Goal: Task Accomplishment & Management: Manage account settings

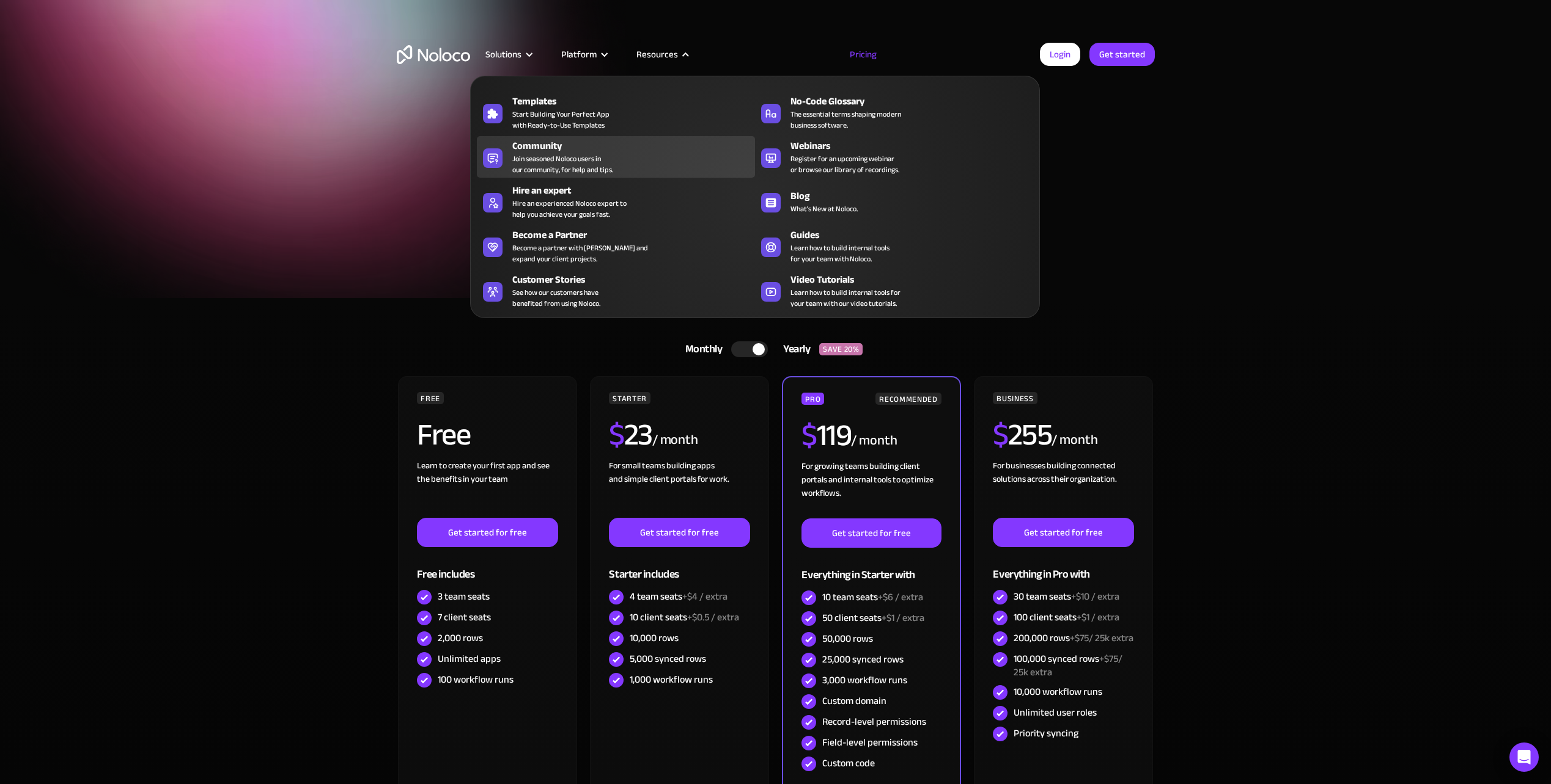
click at [591, 151] on div "Community" at bounding box center [637, 146] width 248 height 15
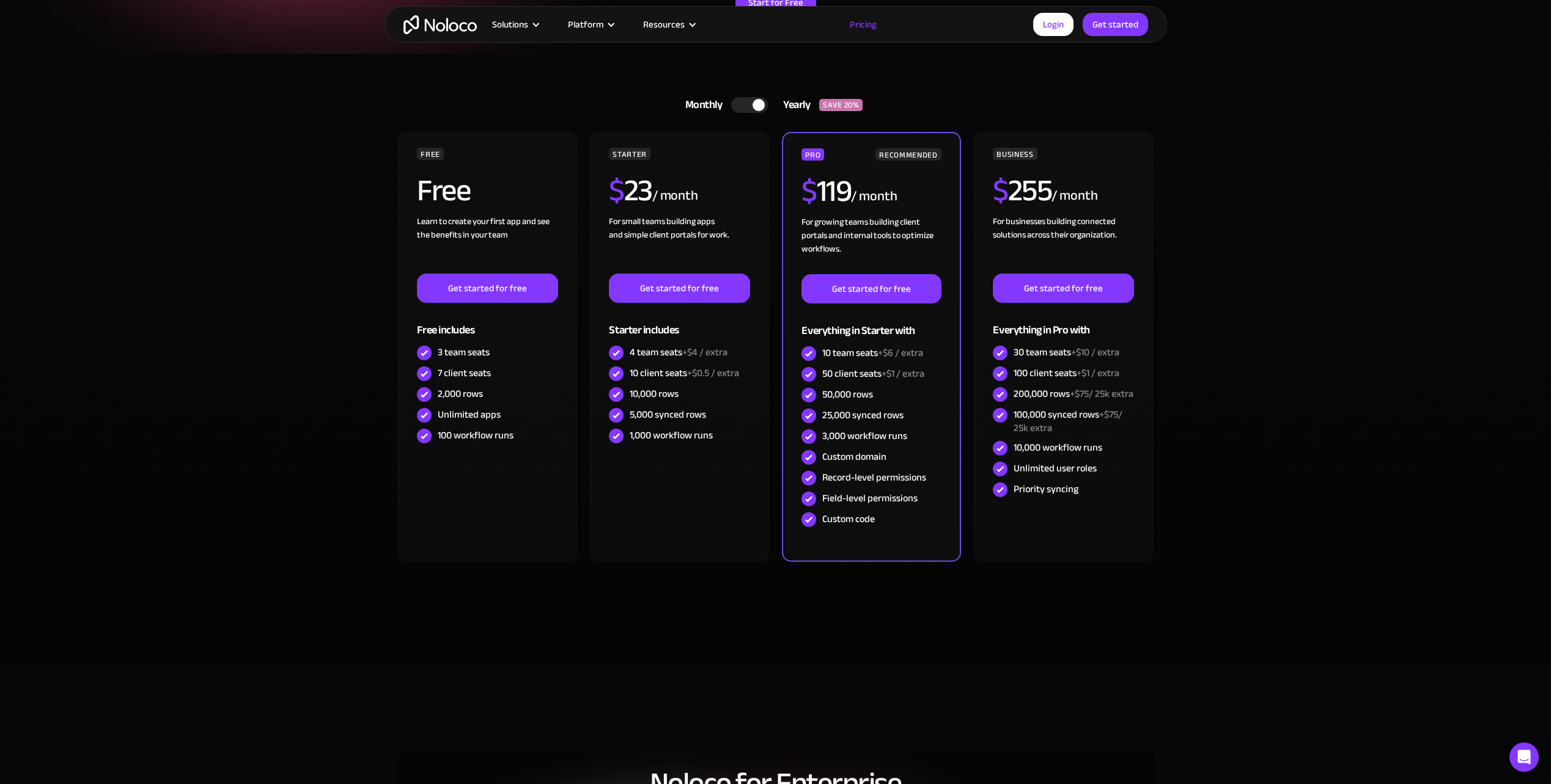
scroll to position [61, 0]
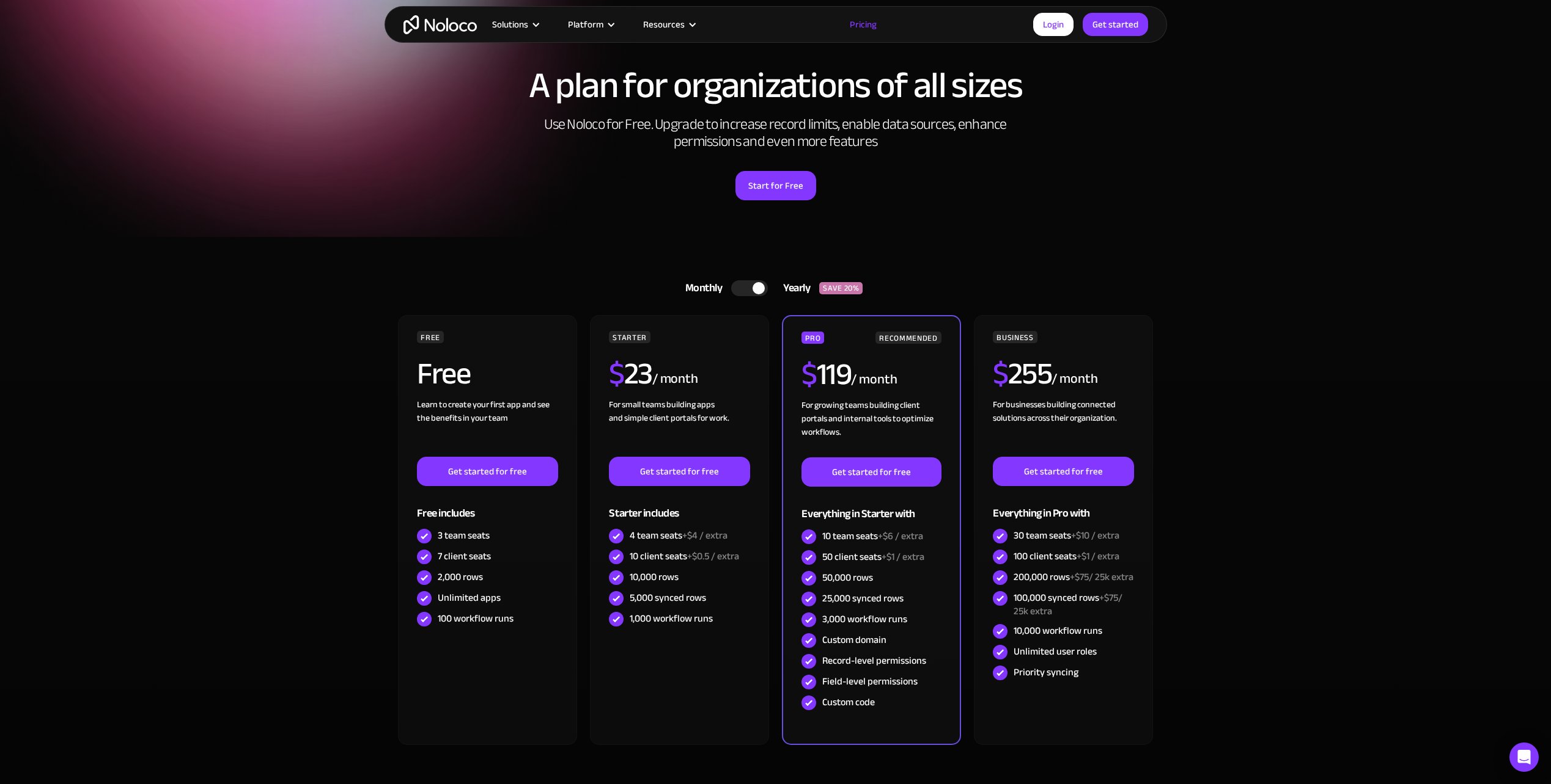
click at [735, 288] on div at bounding box center [748, 288] width 36 height 16
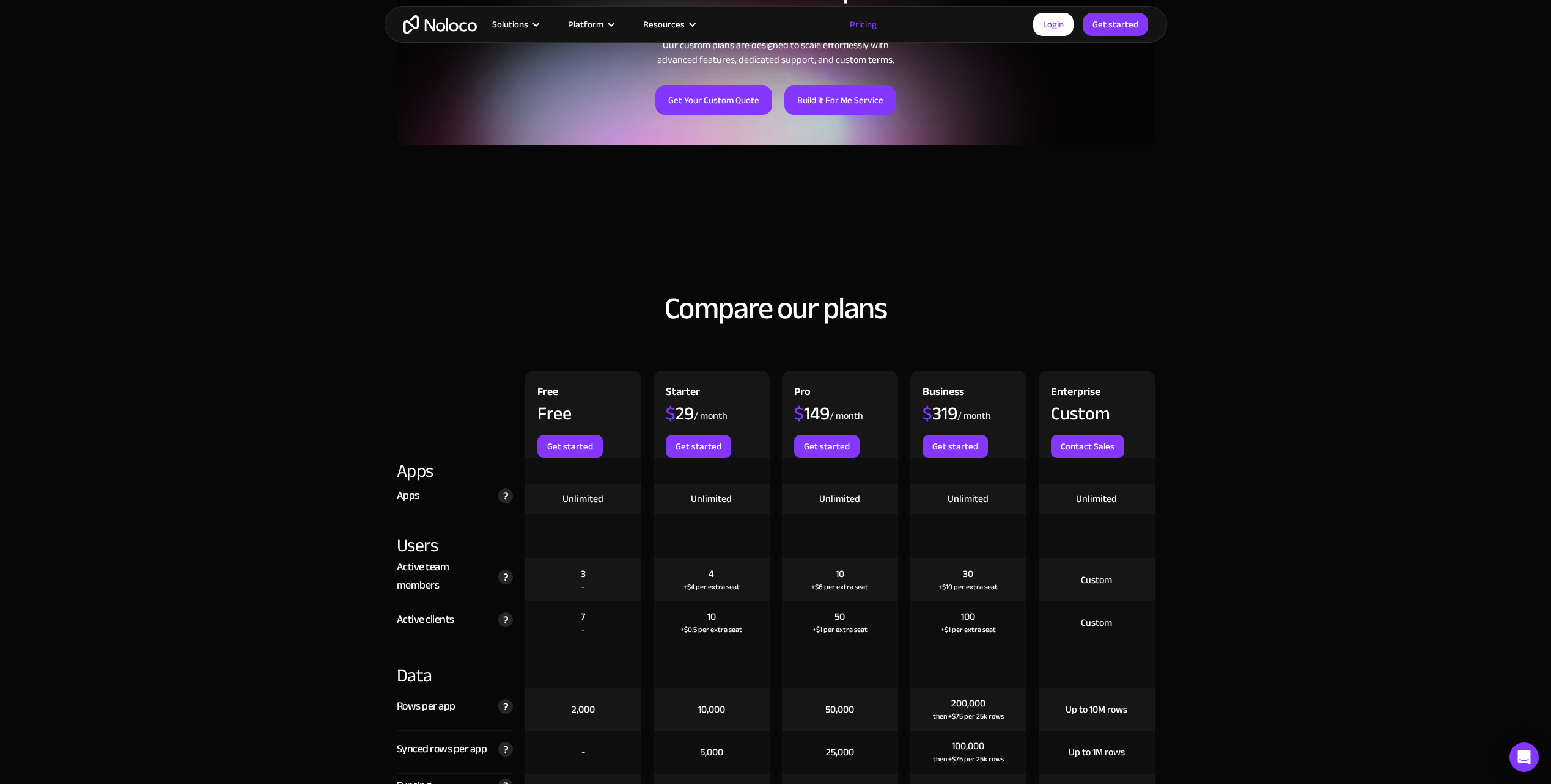
scroll to position [1222, 0]
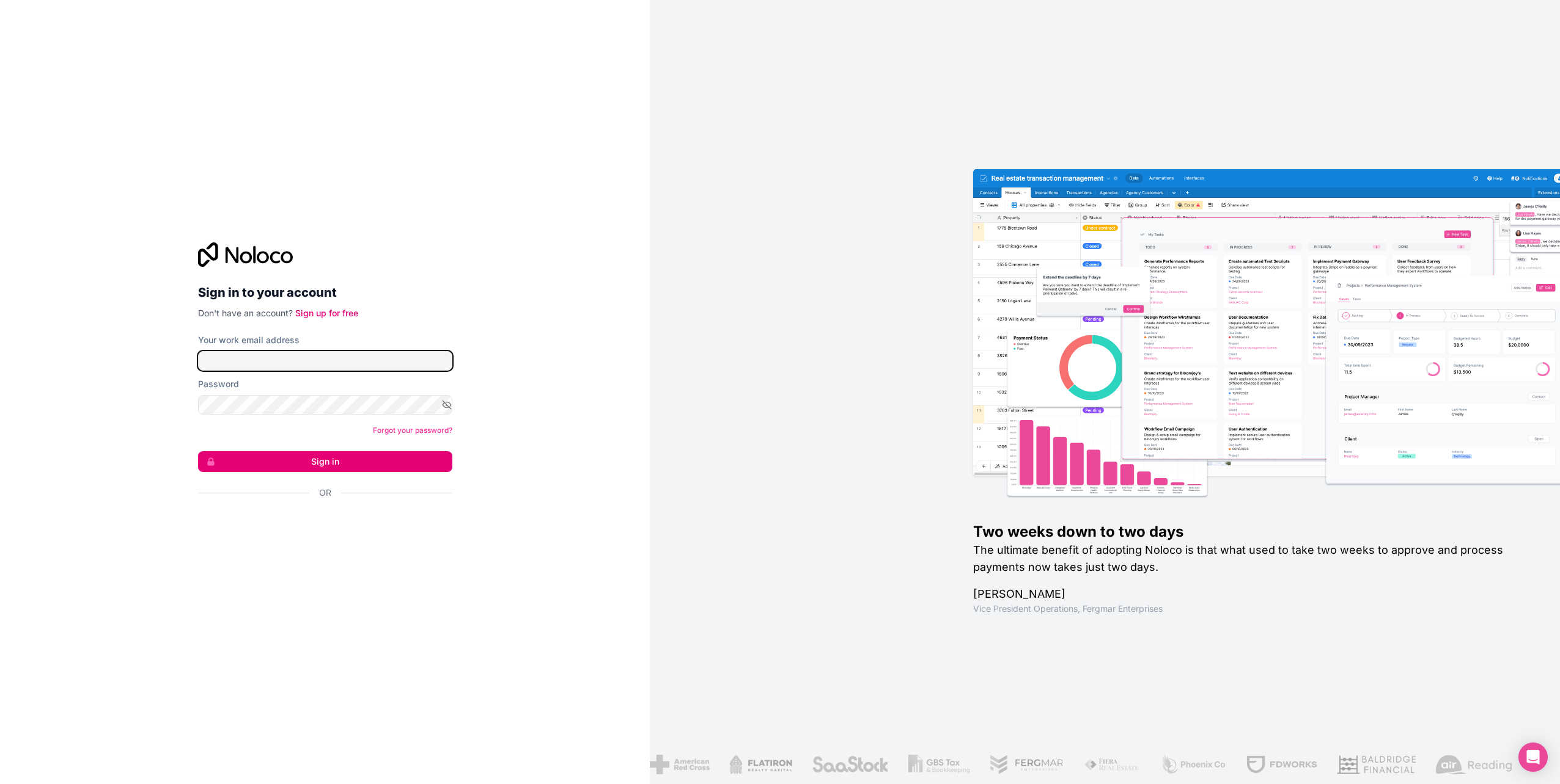
click at [382, 363] on input "Your work email address" at bounding box center [325, 361] width 254 height 20
type input "michael@gralke.com"
click at [305, 460] on button "Sign in" at bounding box center [325, 461] width 254 height 21
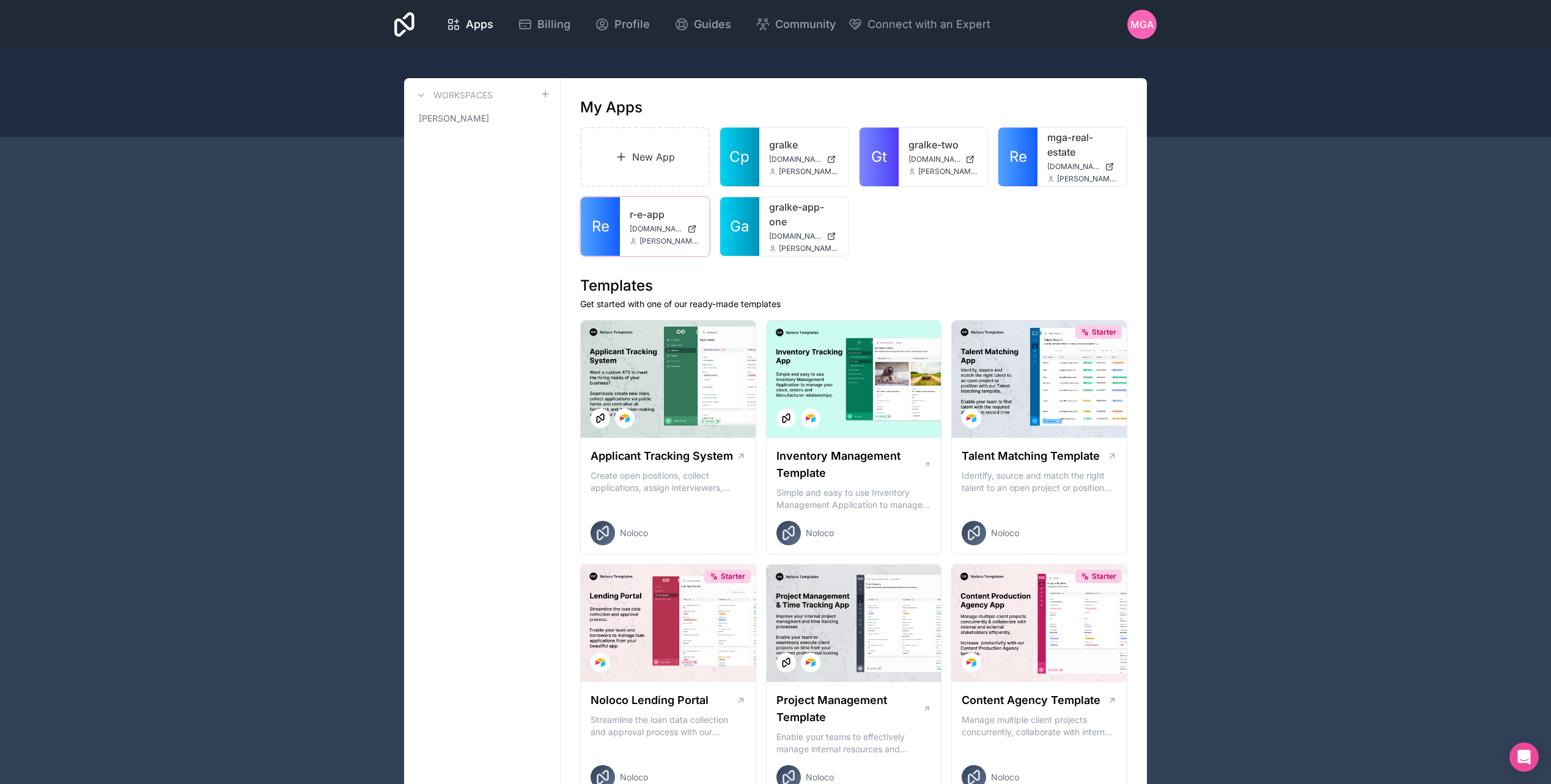
click at [0, 0] on icon at bounding box center [0, 0] width 0 height 0
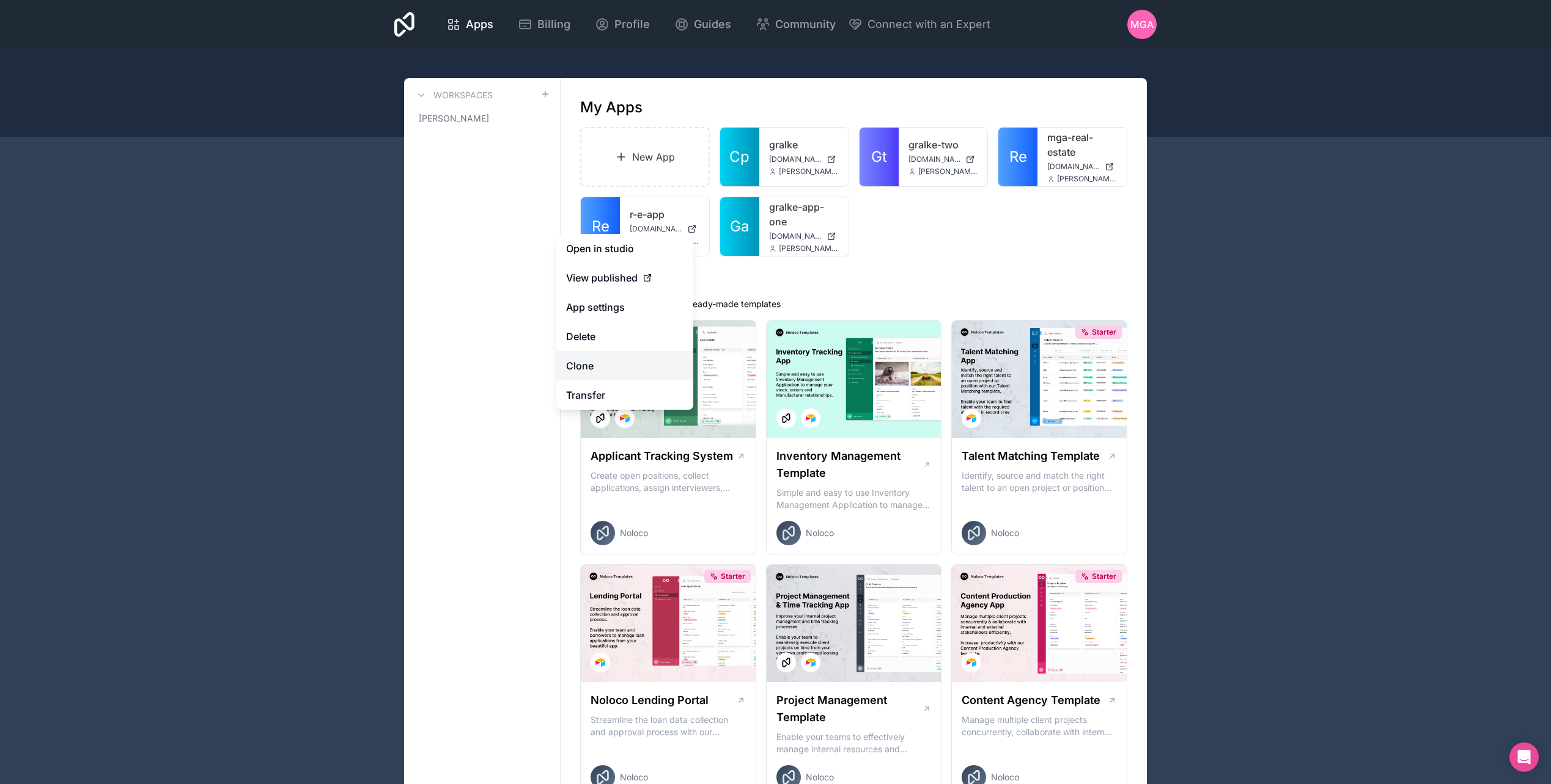
click at [590, 359] on link "Clone" at bounding box center [625, 366] width 137 height 29
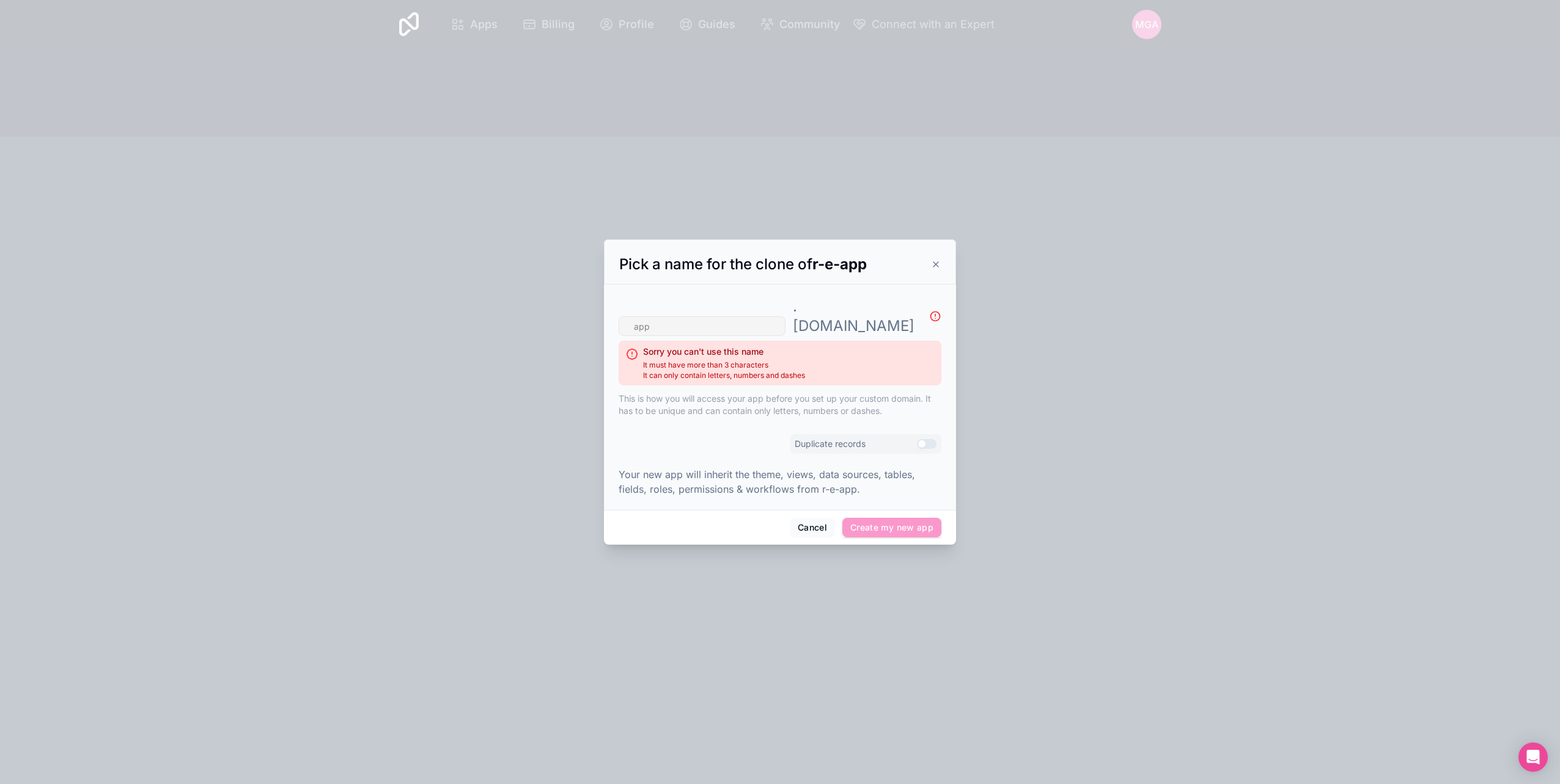
click at [802, 518] on button "Cancel" at bounding box center [812, 528] width 45 height 20
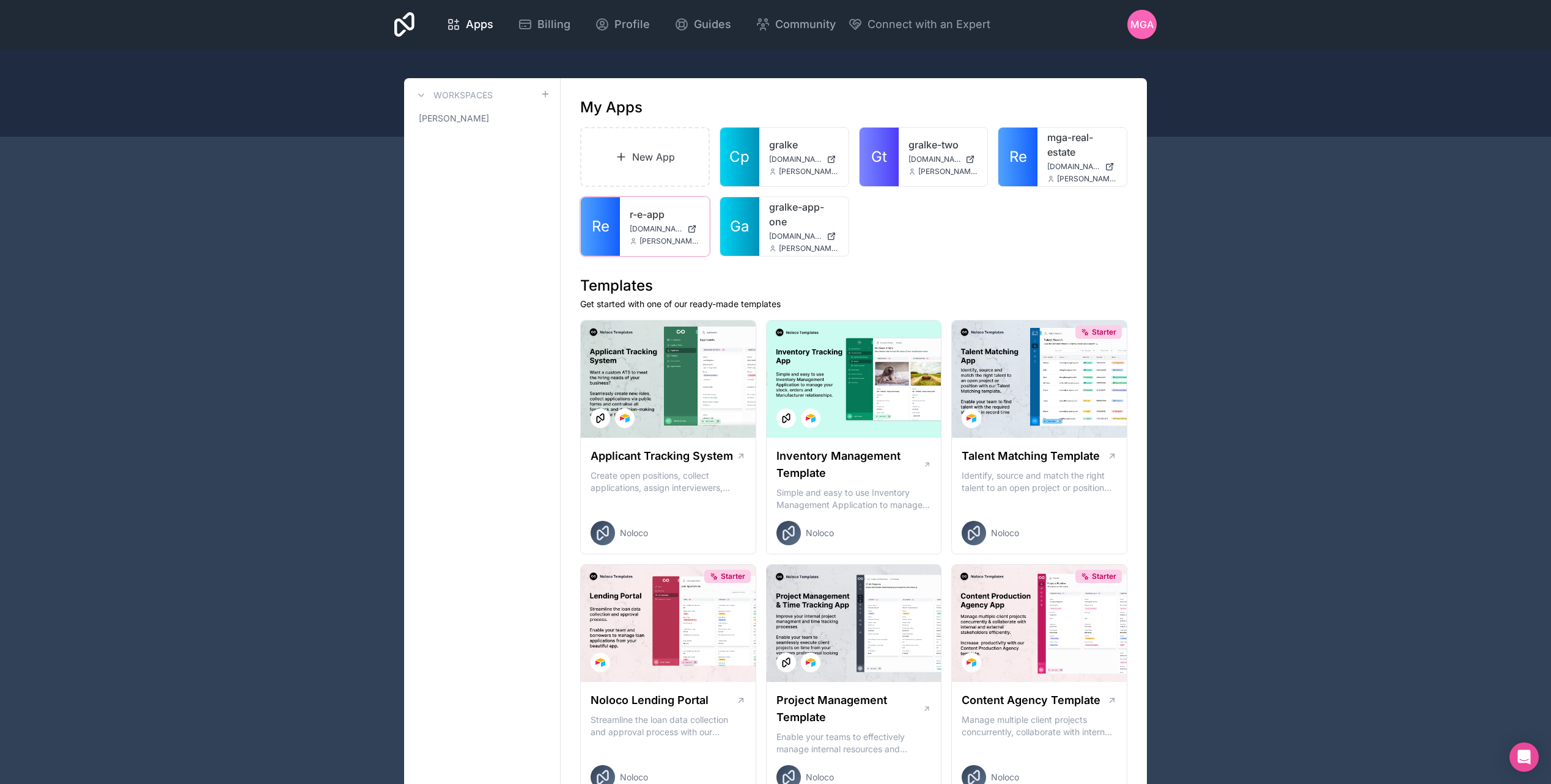
click at [0, 0] on icon at bounding box center [0, 0] width 0 height 0
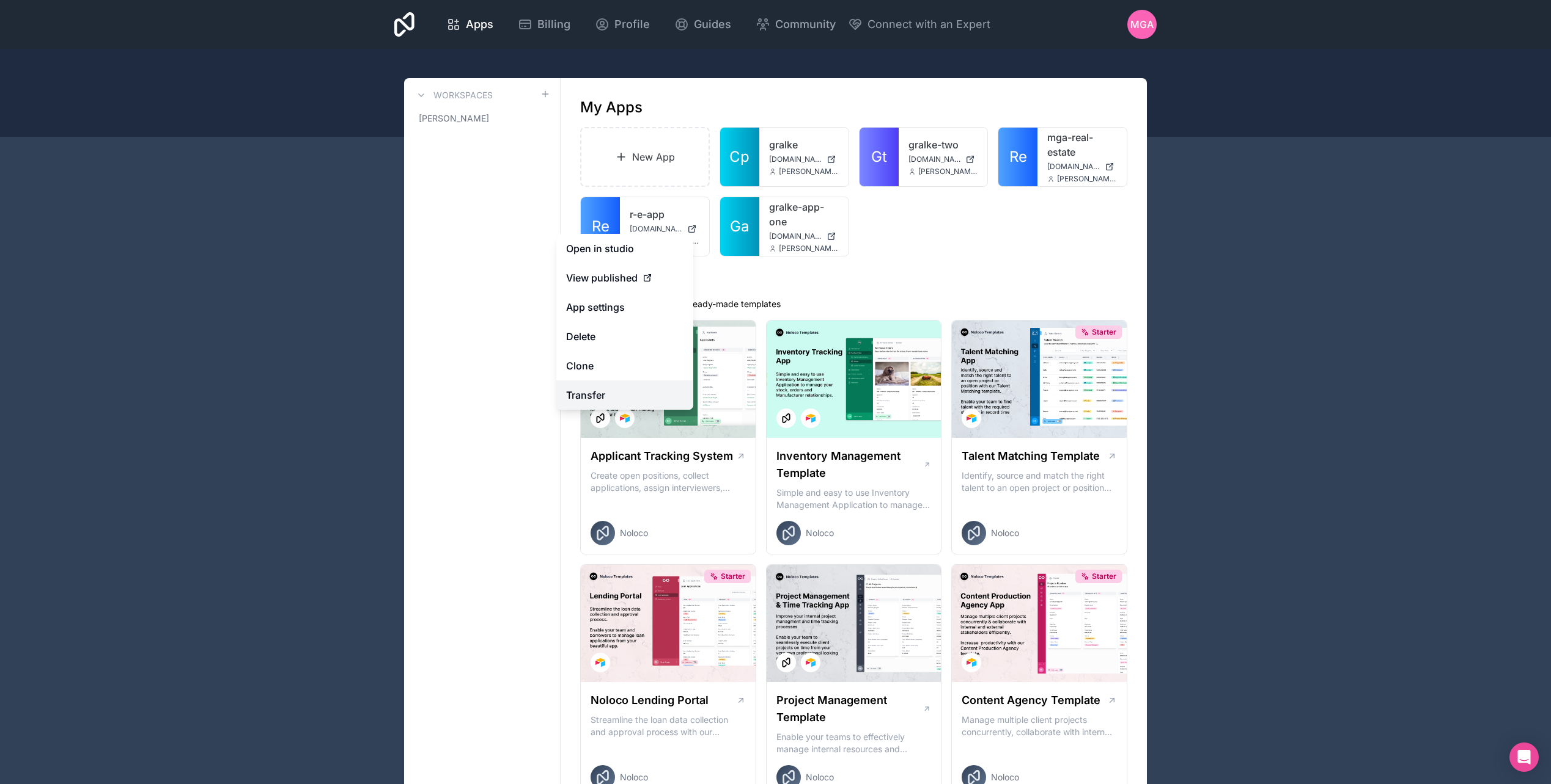
click at [588, 390] on link "Transfer" at bounding box center [625, 395] width 137 height 29
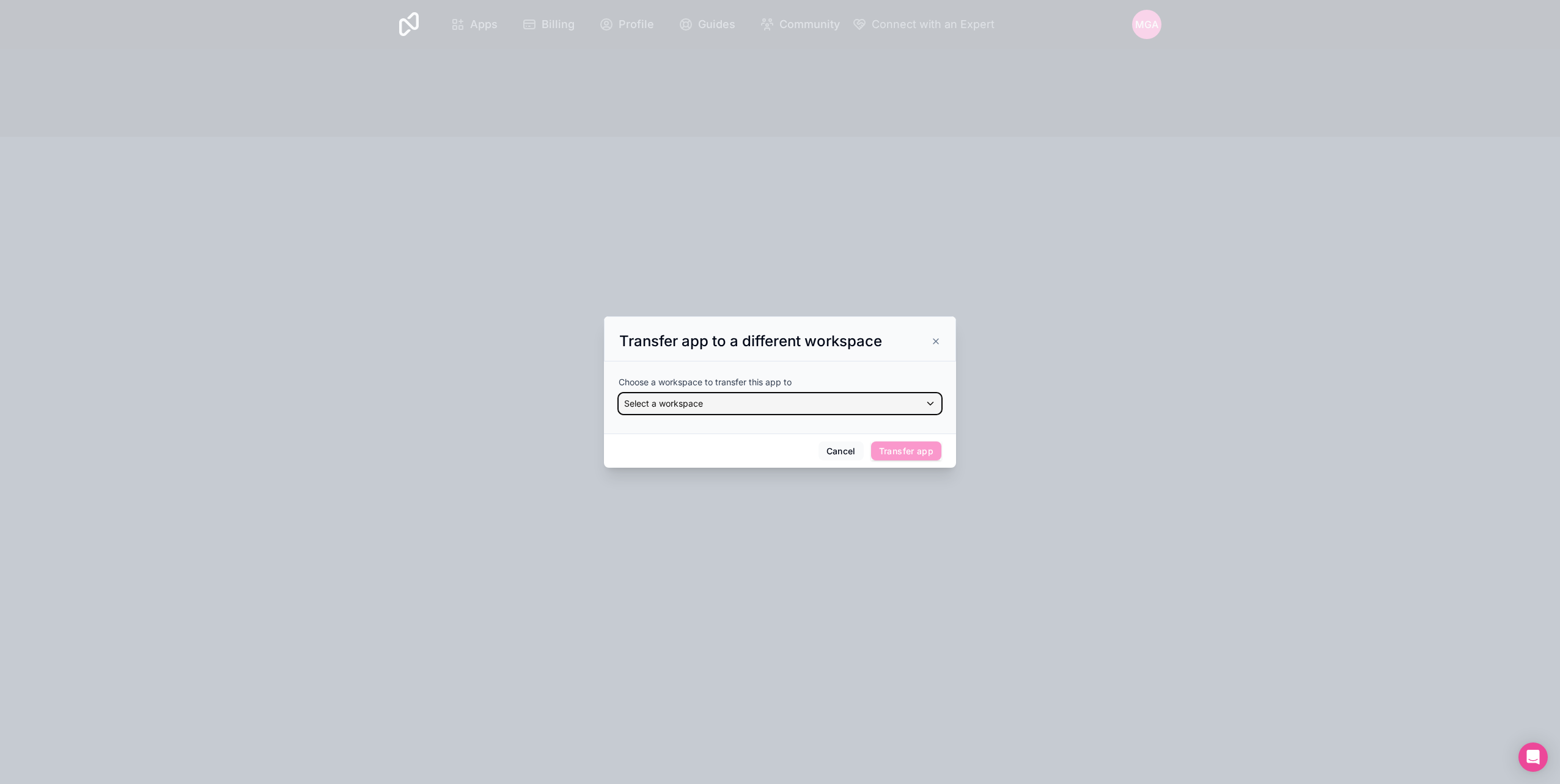
click at [695, 404] on span "Select a workspace" at bounding box center [663, 403] width 79 height 11
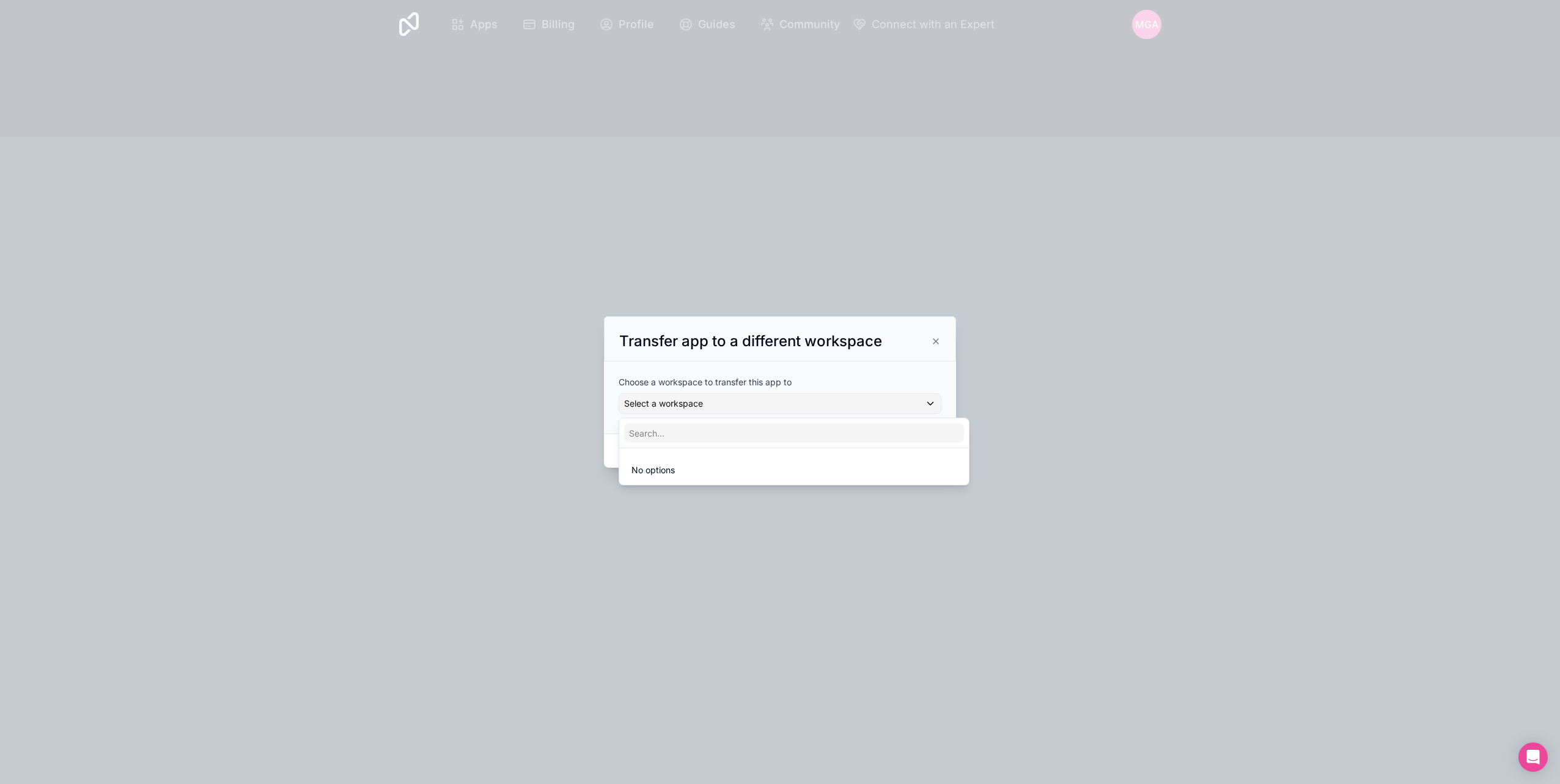
click at [612, 432] on div at bounding box center [780, 392] width 1560 height 784
click at [850, 456] on button "Cancel" at bounding box center [841, 452] width 45 height 20
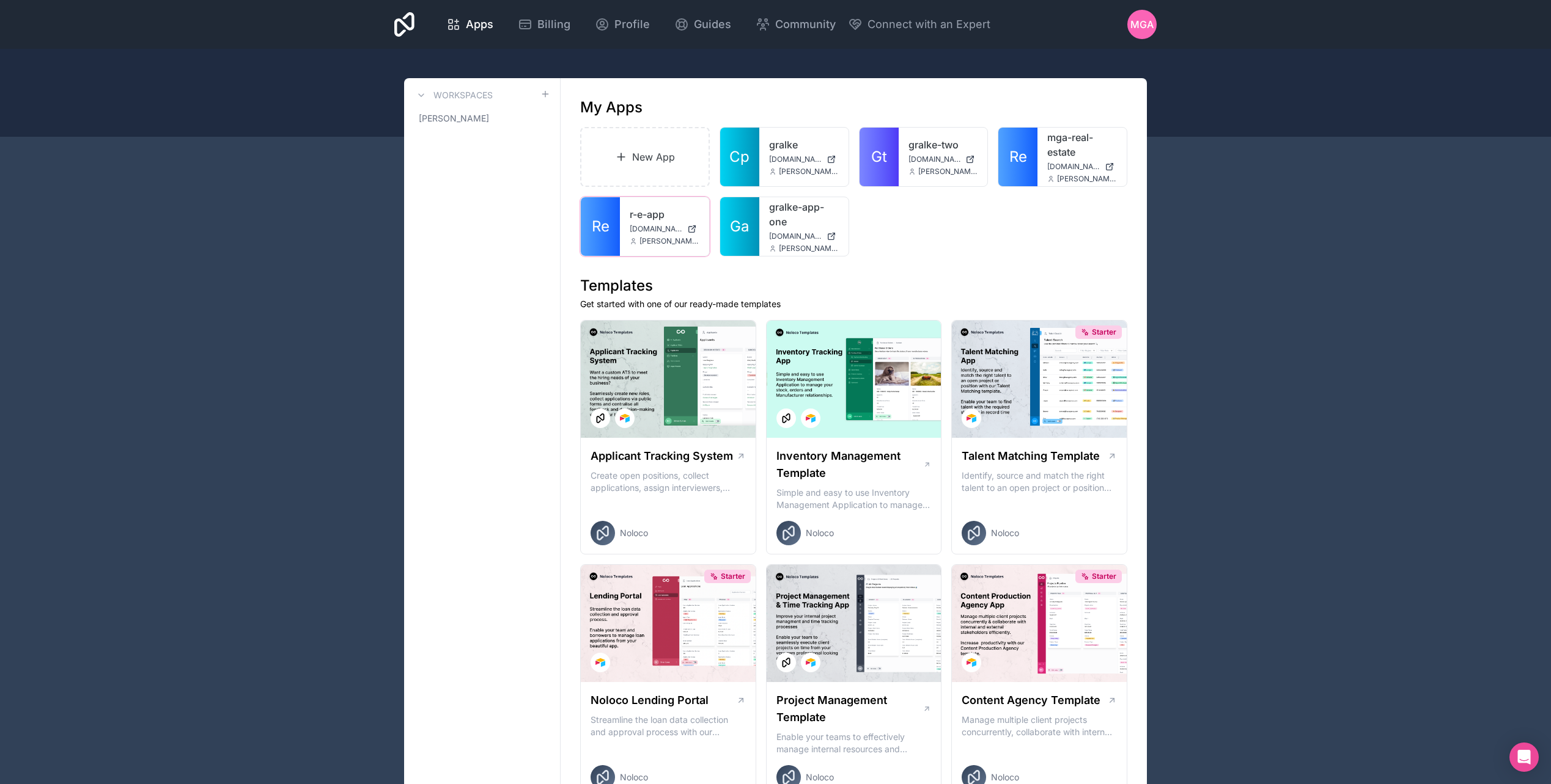
click at [0, 0] on icon at bounding box center [0, 0] width 0 height 0
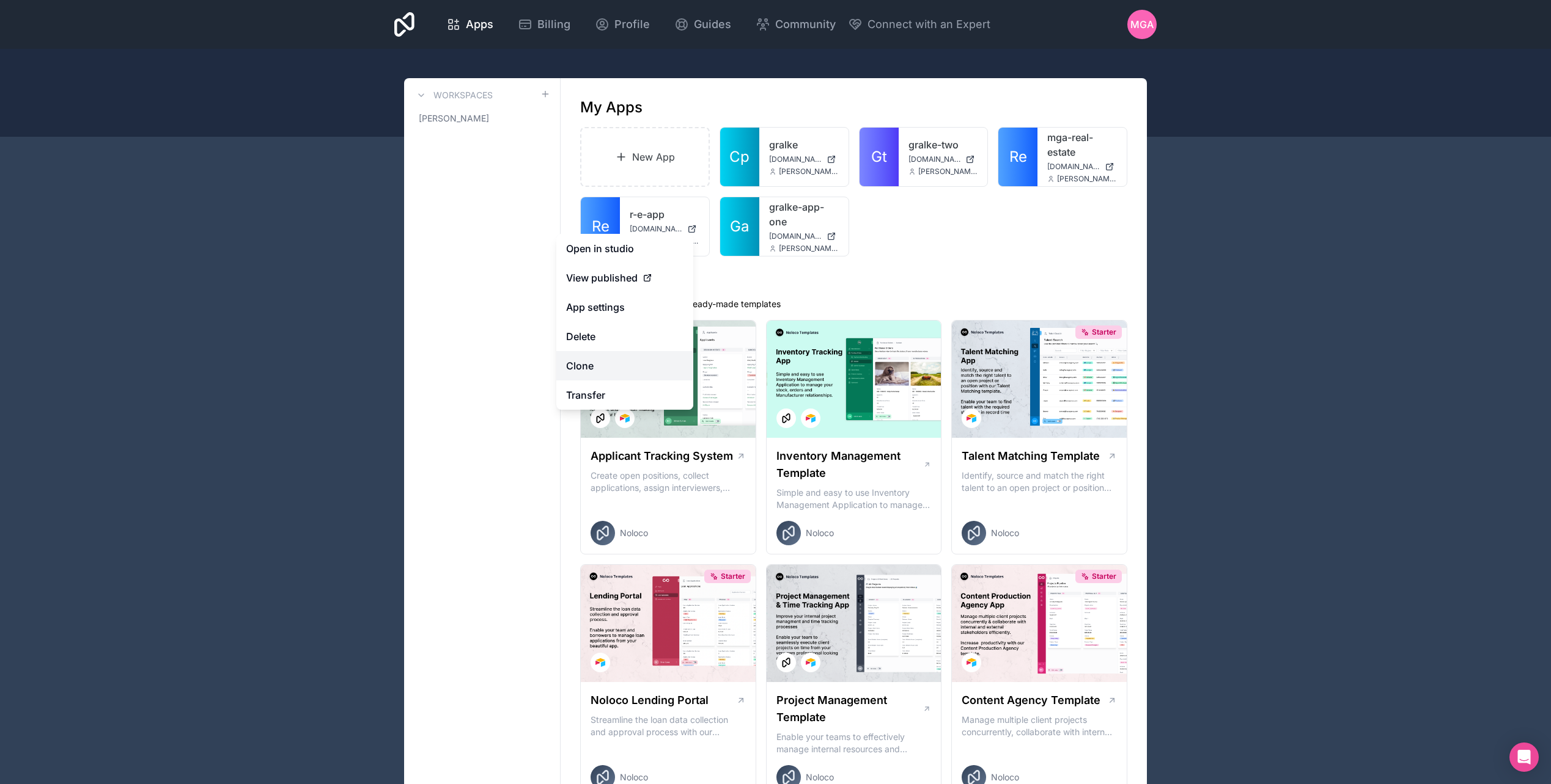
click at [598, 363] on link "Clone" at bounding box center [625, 366] width 137 height 29
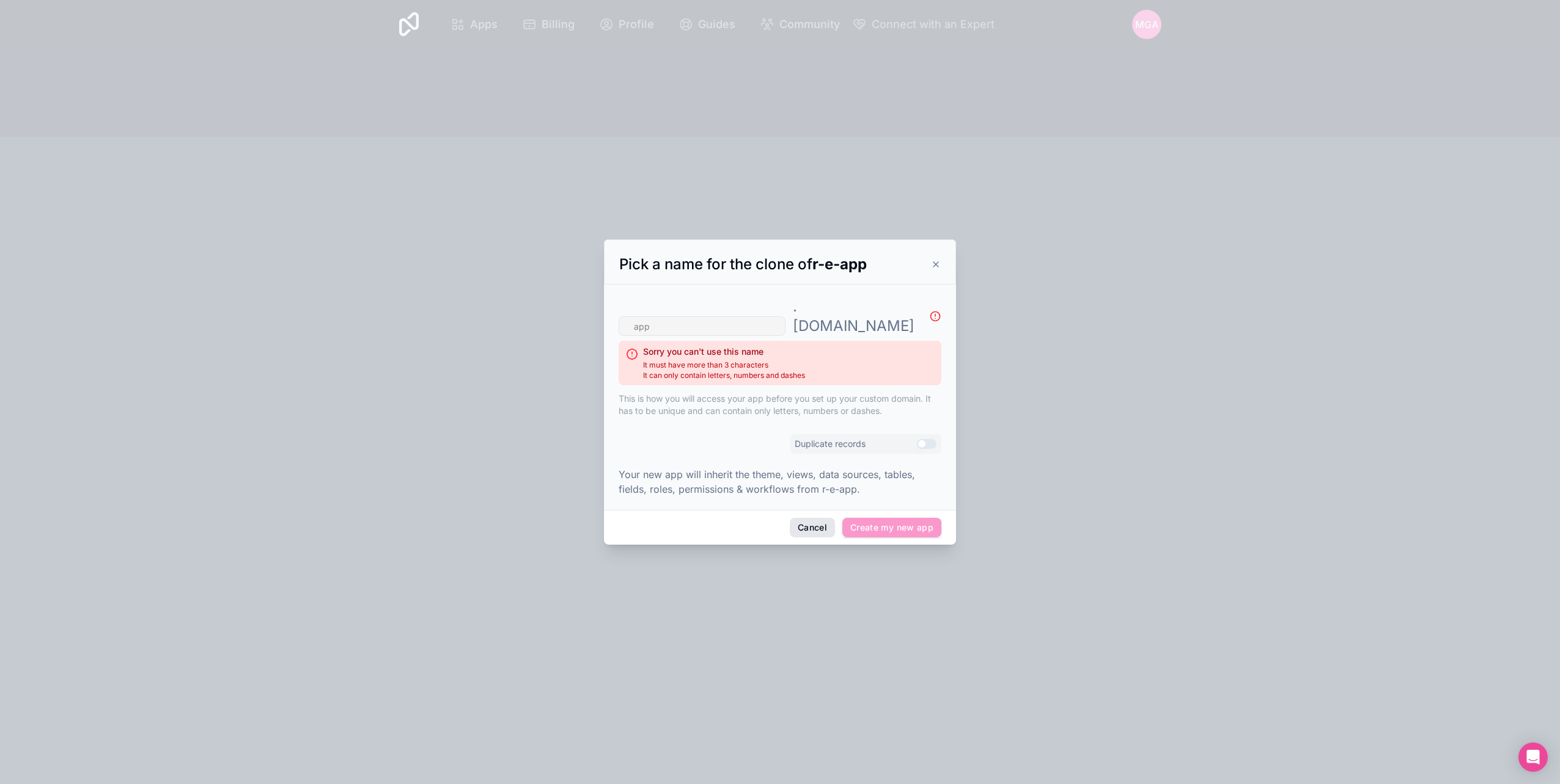
click at [814, 523] on button "Cancel" at bounding box center [812, 528] width 45 height 20
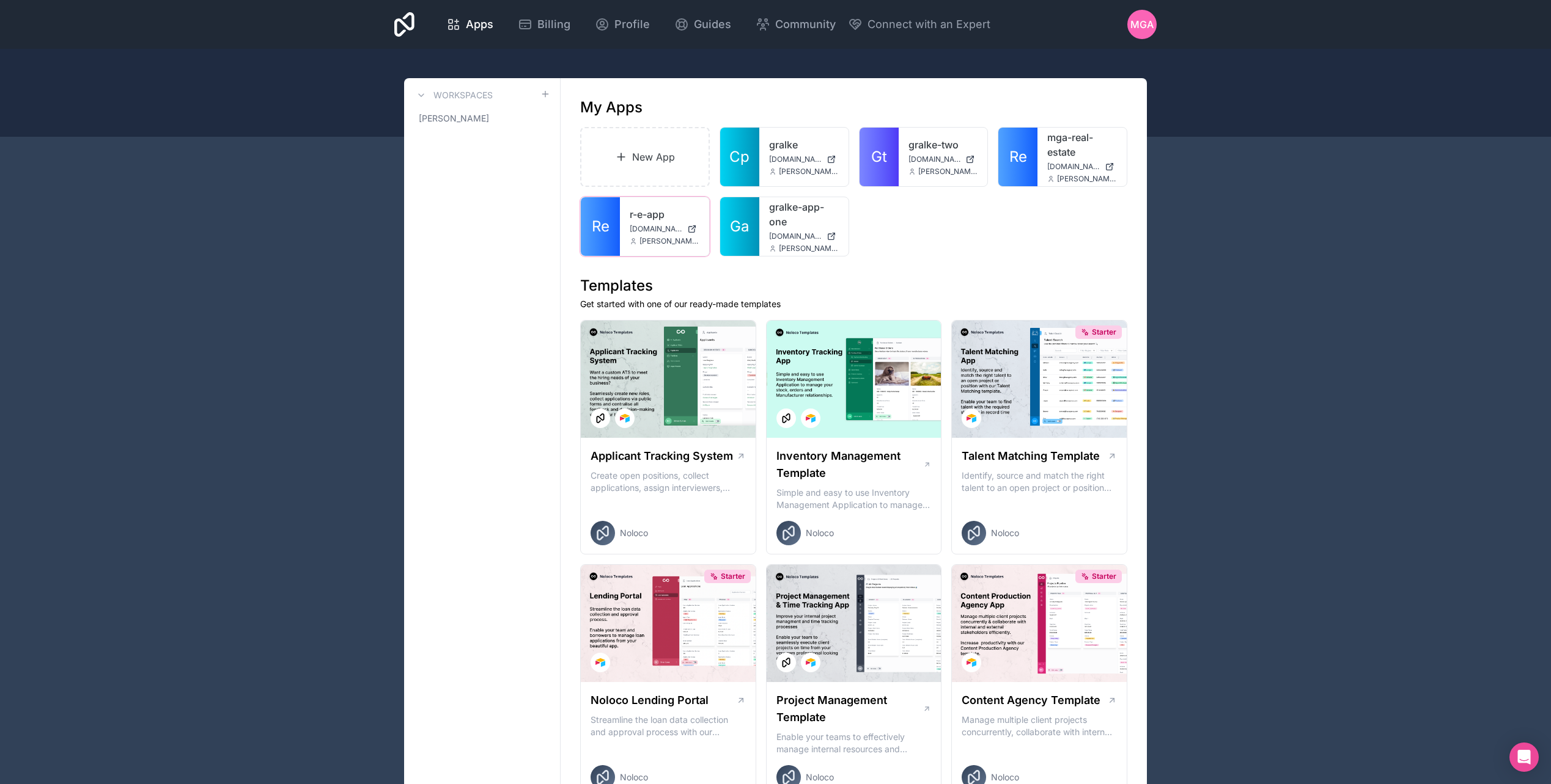
click at [0, 0] on div at bounding box center [0, 0] width 0 height 0
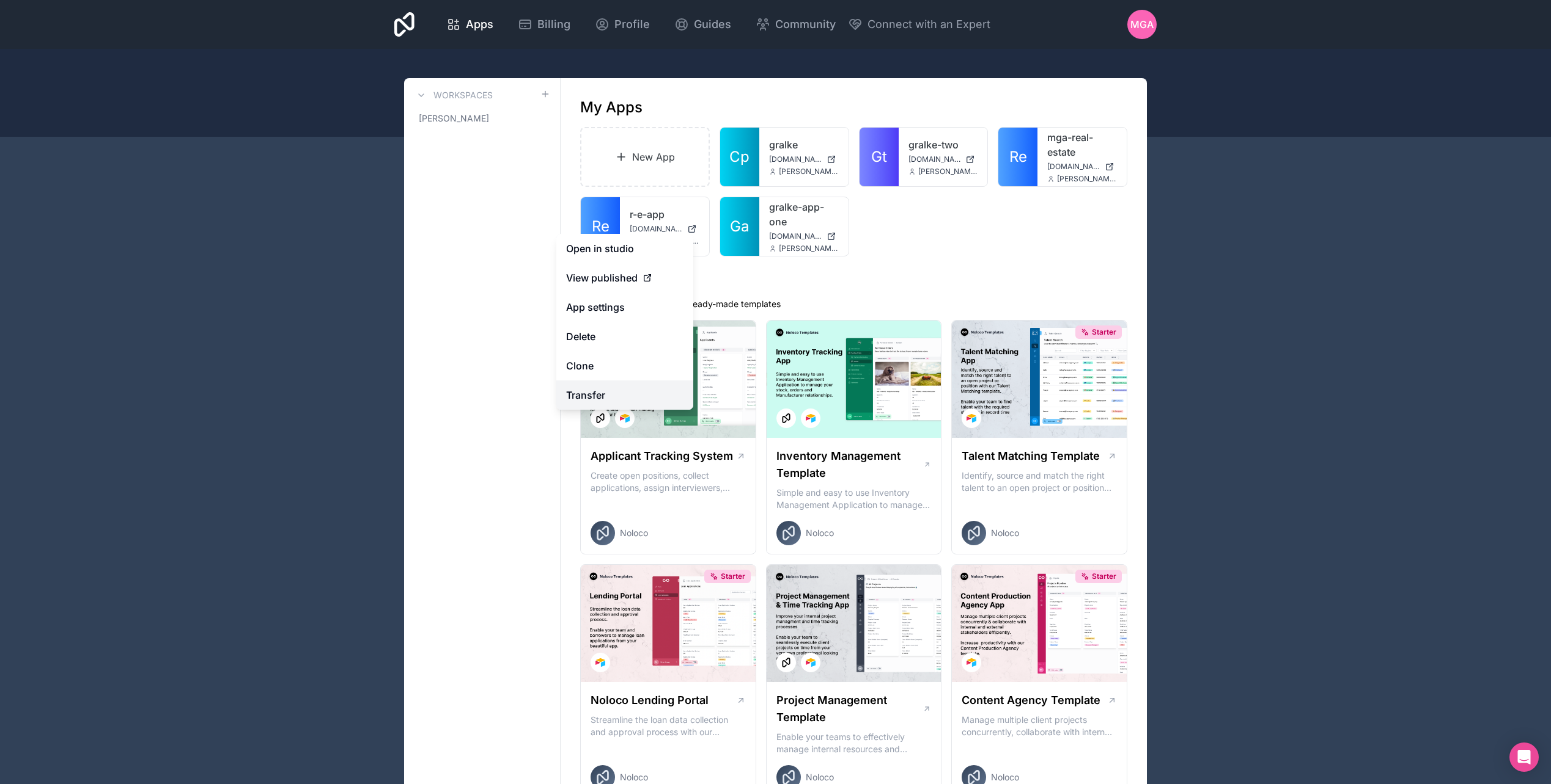
click at [608, 395] on link "Transfer" at bounding box center [625, 395] width 137 height 29
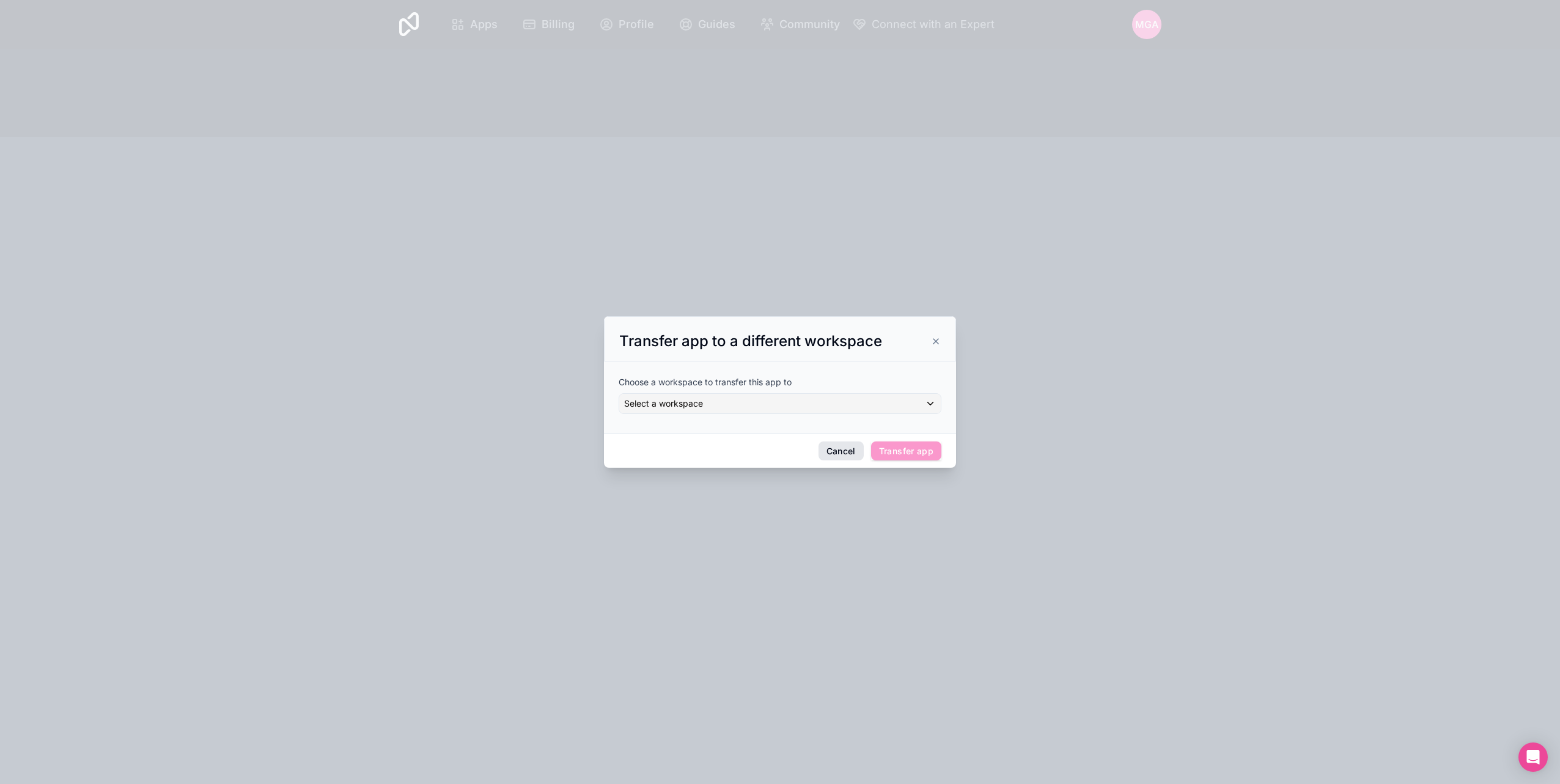
click at [840, 455] on button "Cancel" at bounding box center [841, 452] width 45 height 20
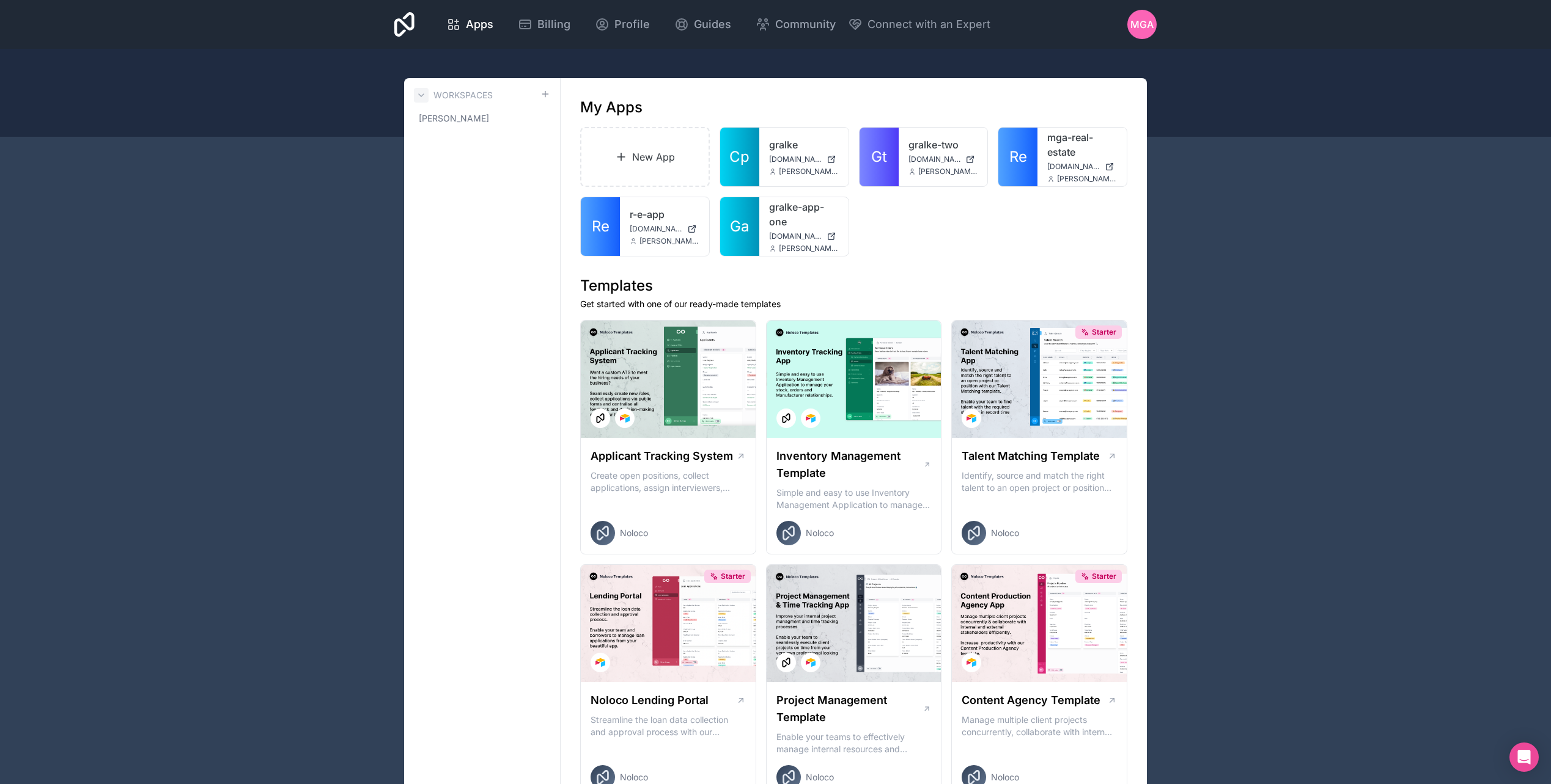
click at [418, 95] on icon at bounding box center [421, 95] width 10 height 10
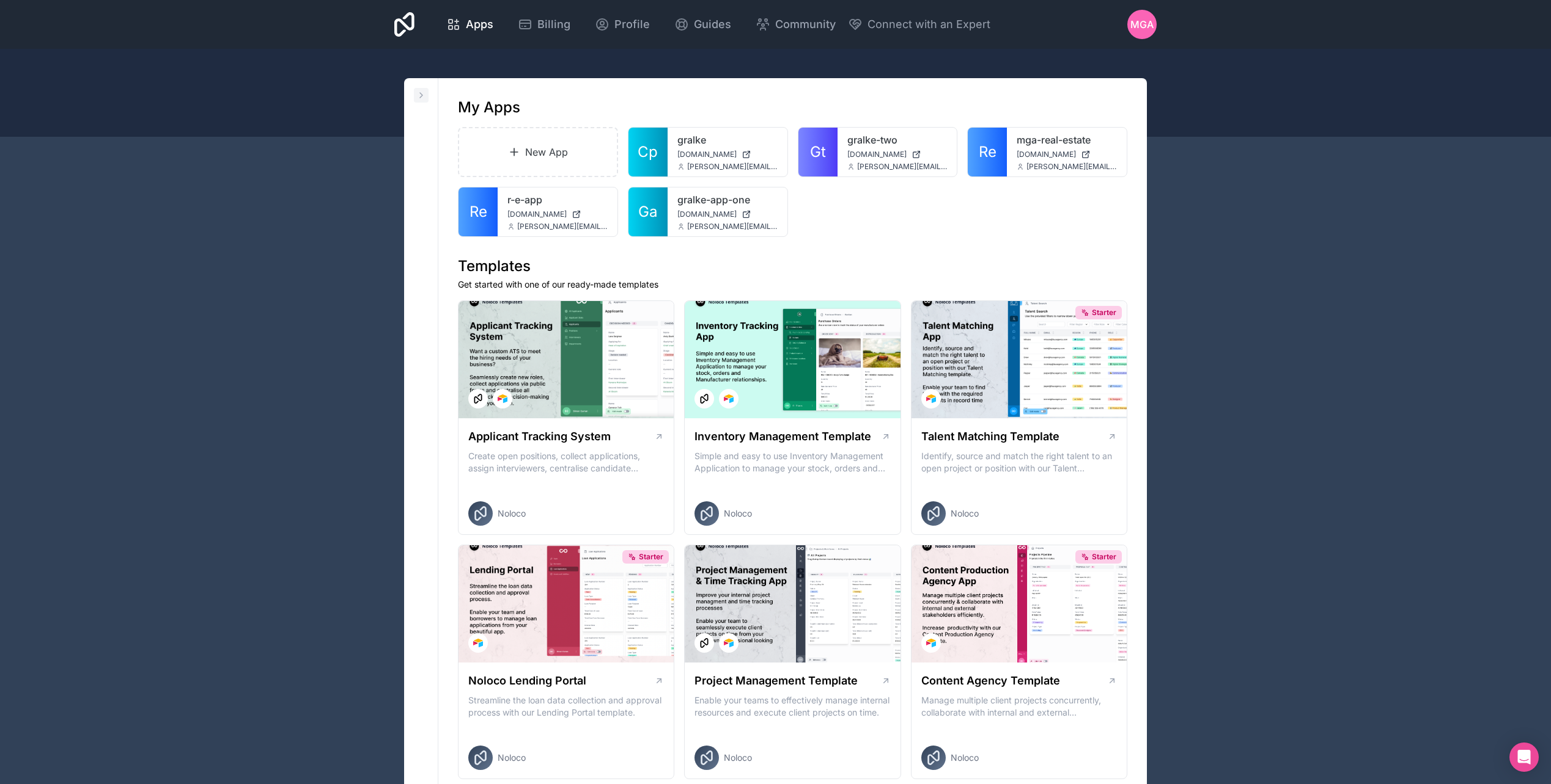
click at [418, 95] on icon at bounding box center [421, 95] width 10 height 10
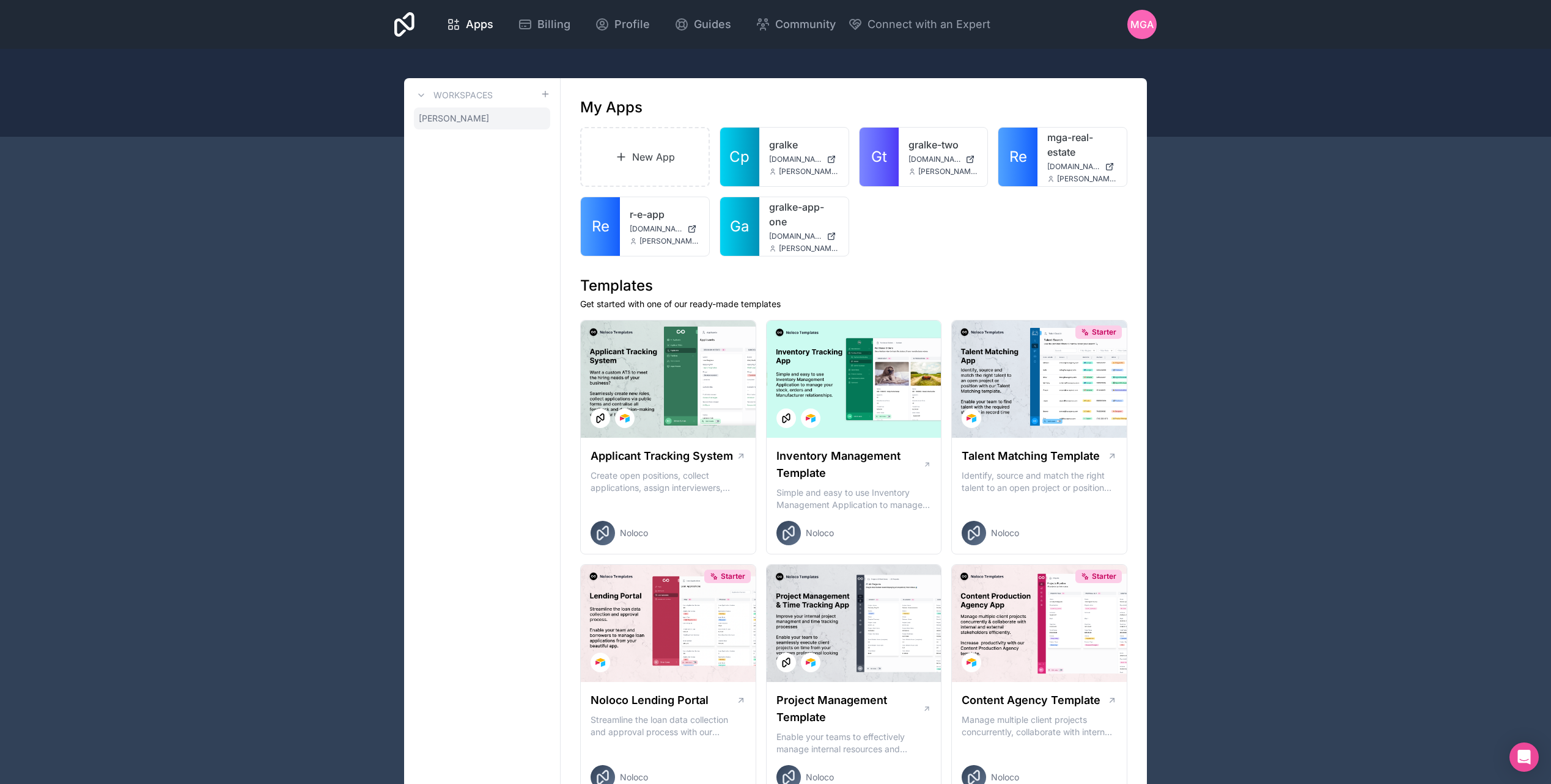
click at [0, 0] on icon at bounding box center [0, 0] width 0 height 0
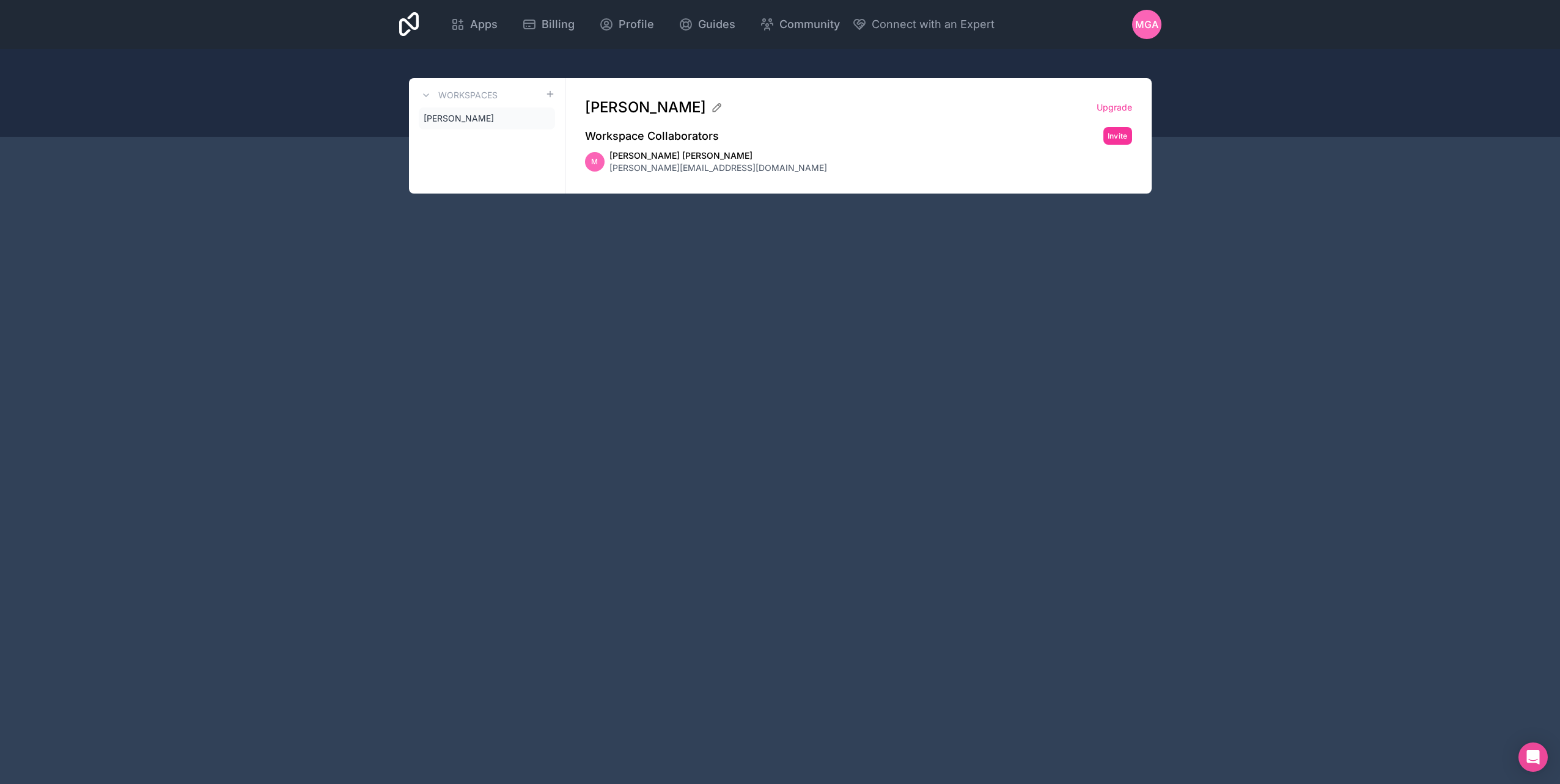
click at [476, 138] on div "Workspaces michael-gralke-augusto" at bounding box center [487, 136] width 156 height 115
click at [476, 260] on div "Apps Billing Profile Guides Community Connect with an Expert MGA Billing Profil…" at bounding box center [780, 392] width 1560 height 784
click at [456, 29] on icon at bounding box center [455, 27] width 4 height 4
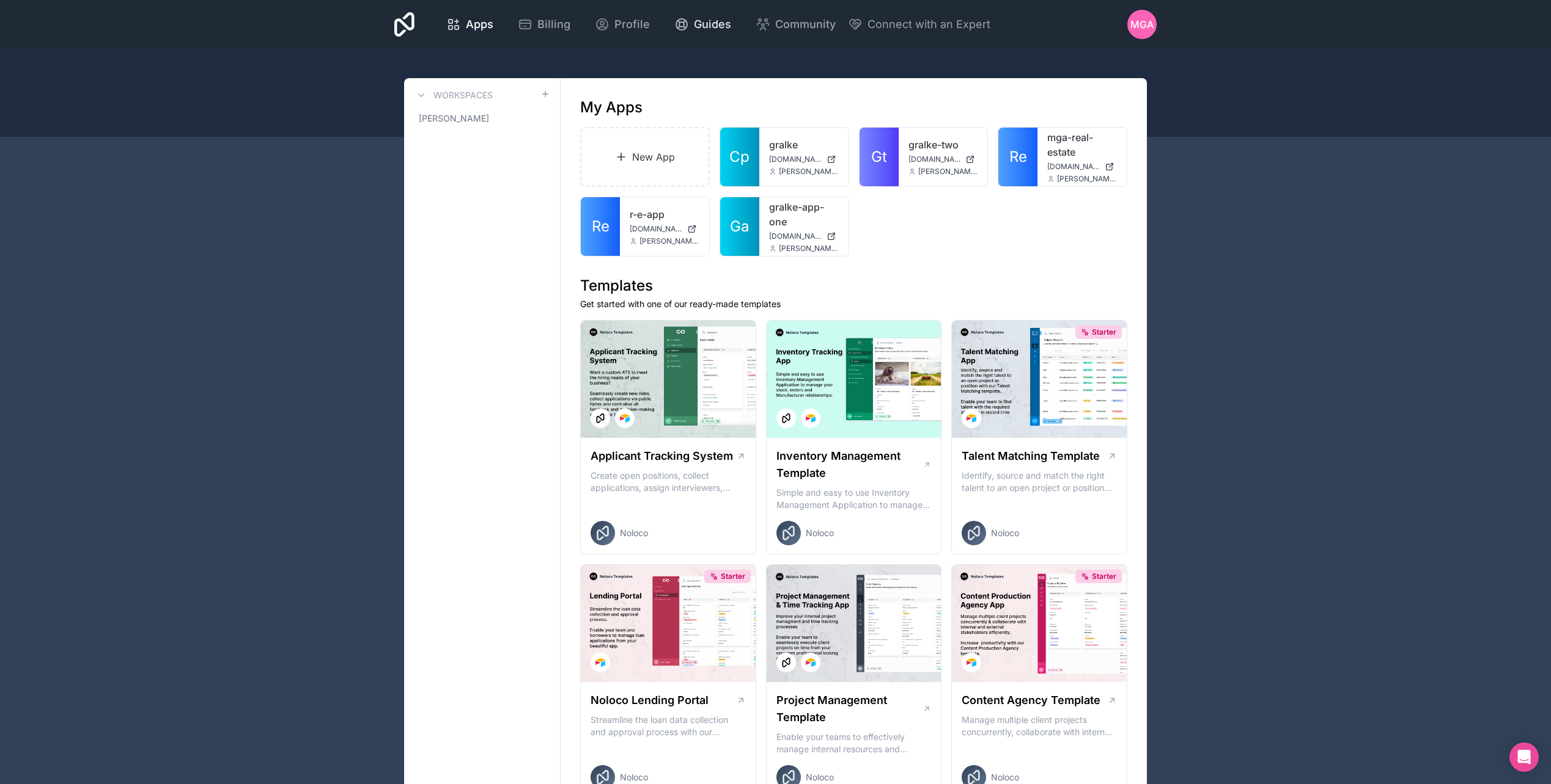
click at [709, 25] on span "Guides" at bounding box center [712, 23] width 37 height 17
click at [786, 25] on span "Community" at bounding box center [805, 23] width 61 height 17
